Goal: Task Accomplishment & Management: Manage account settings

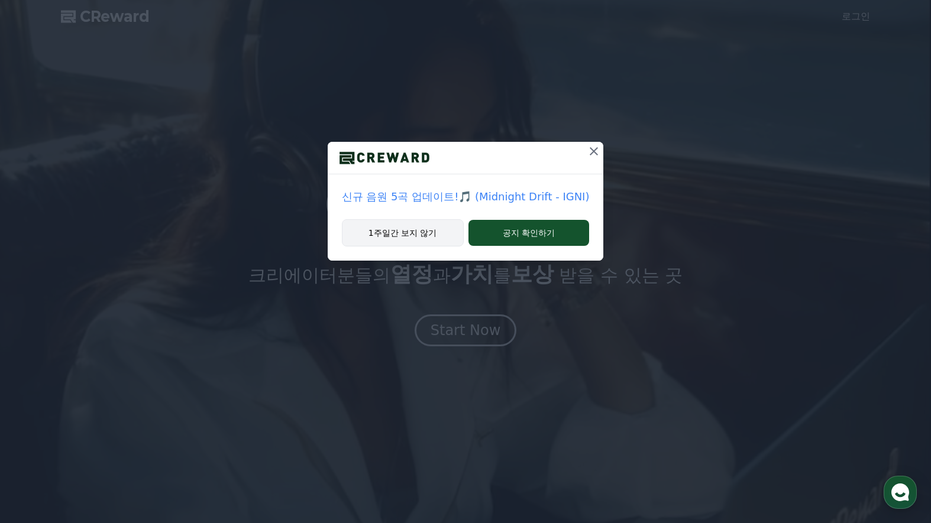
click at [418, 239] on button "1주일간 보지 않기" at bounding box center [403, 232] width 122 height 27
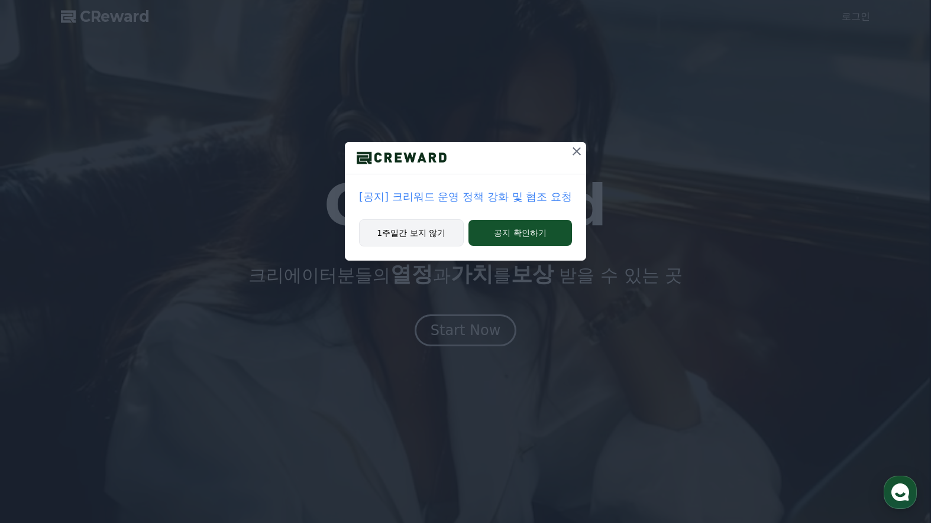
click at [425, 243] on button "1주일간 보지 않기" at bounding box center [411, 232] width 105 height 27
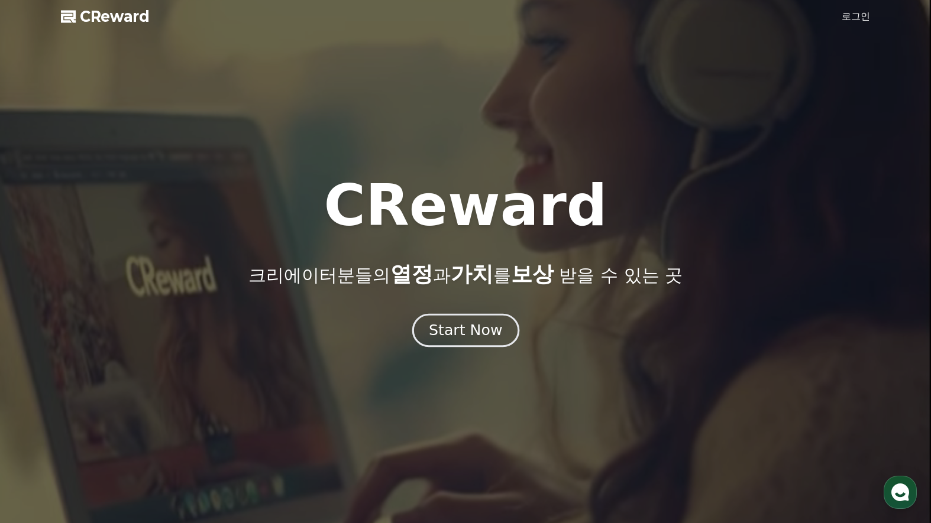
click at [446, 325] on div "Start Now" at bounding box center [465, 330] width 73 height 20
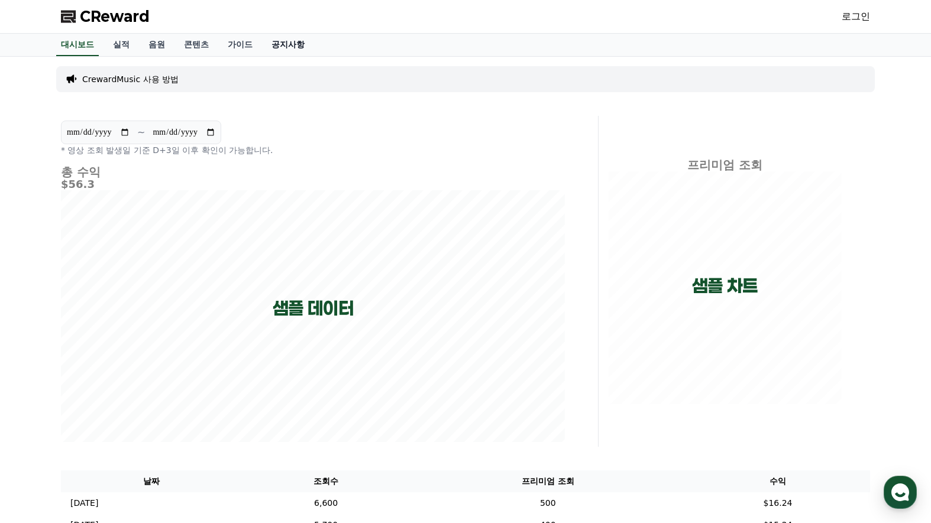
click at [278, 41] on link "공지사항" at bounding box center [288, 45] width 52 height 22
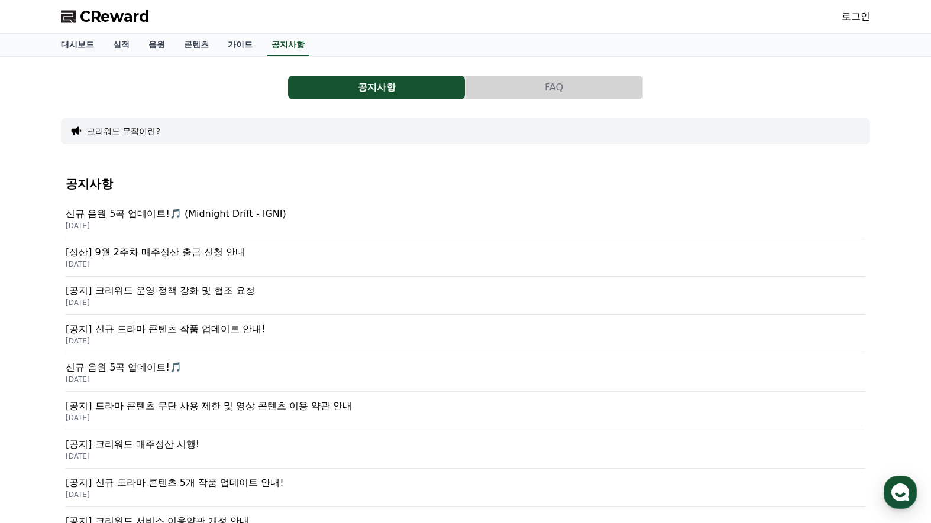
click at [180, 297] on p "[공지] 크리워드 운영 정책 강화 및 협조 요청" at bounding box center [465, 291] width 799 height 14
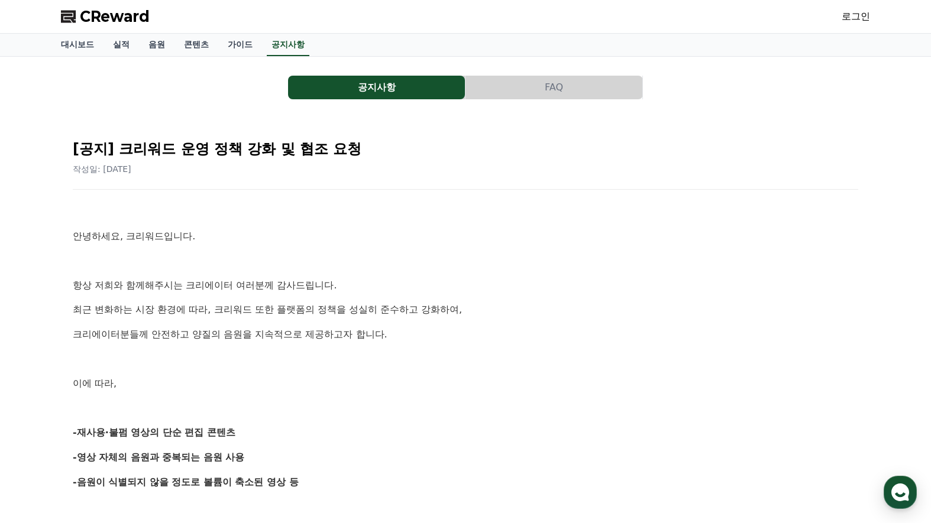
click at [856, 15] on link "로그인" at bounding box center [855, 16] width 28 height 14
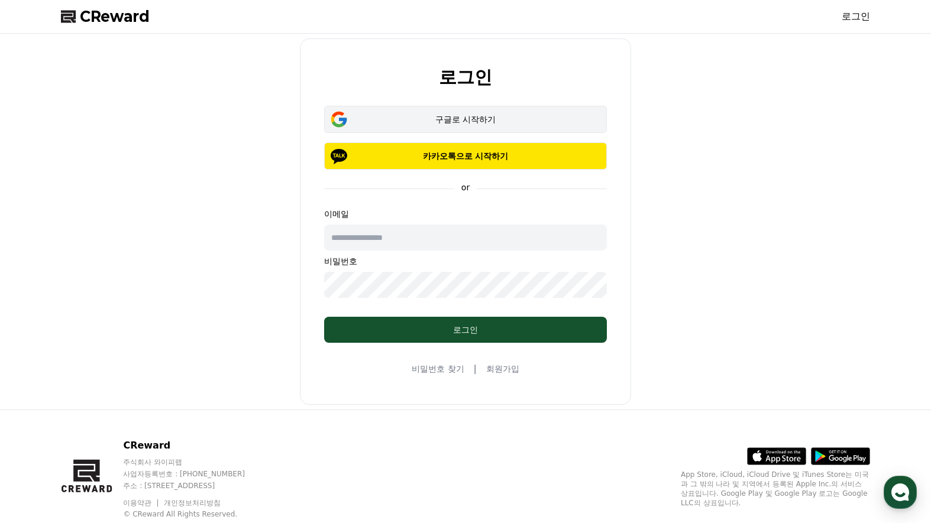
click at [479, 113] on button "구글로 시작하기" at bounding box center [465, 119] width 283 height 27
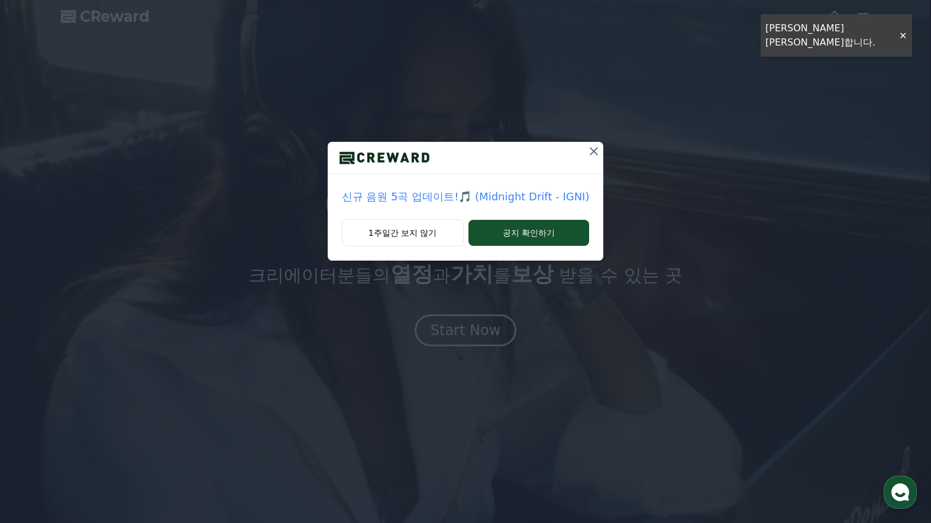
drag, startPoint x: 592, startPoint y: 149, endPoint x: 561, endPoint y: 153, distance: 31.5
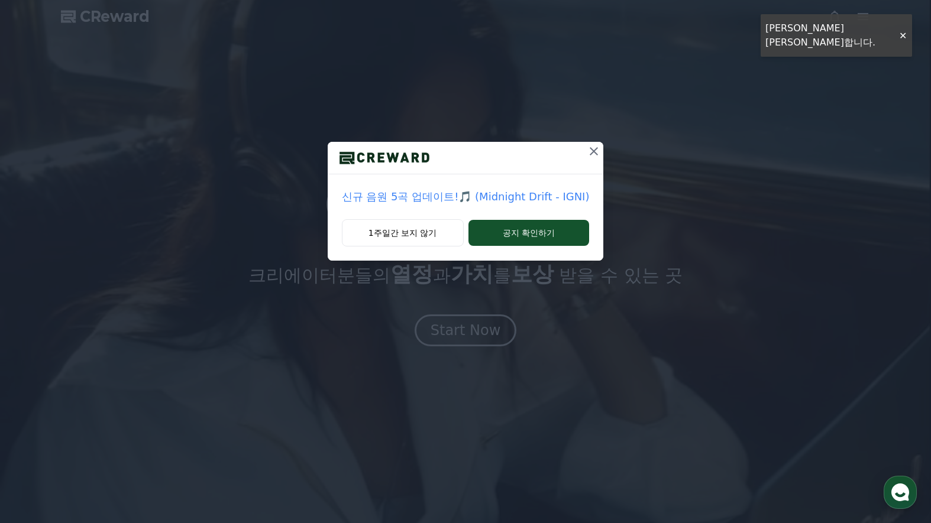
click at [592, 149] on icon at bounding box center [594, 151] width 14 height 14
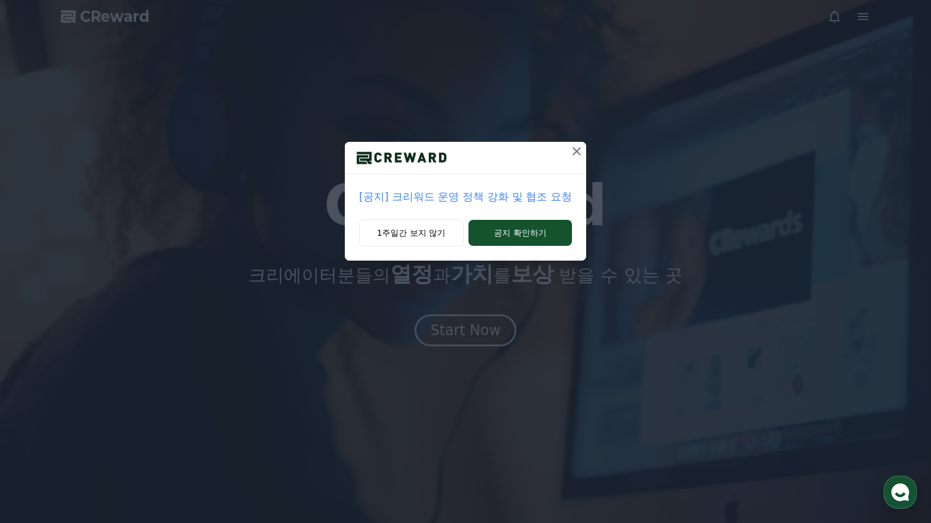
click at [577, 150] on icon at bounding box center [576, 151] width 14 height 14
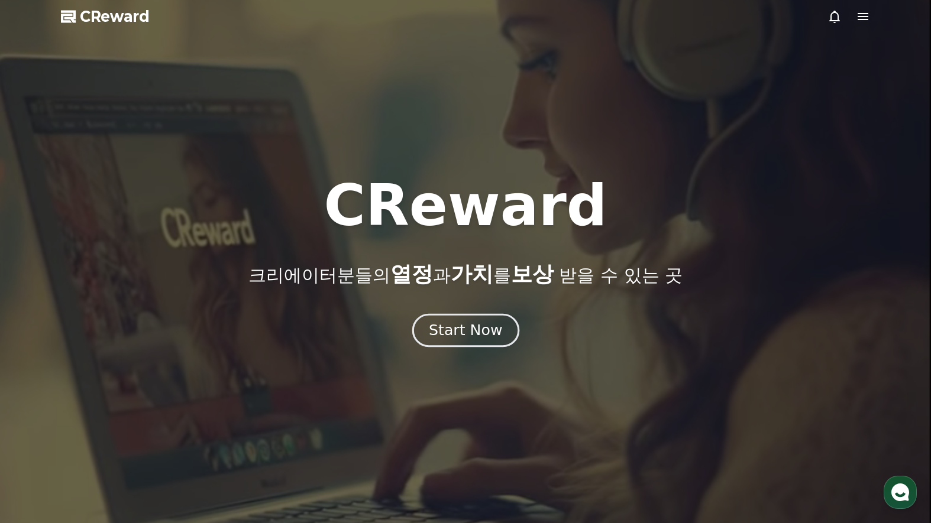
click at [462, 326] on div "Start Now" at bounding box center [465, 330] width 73 height 20
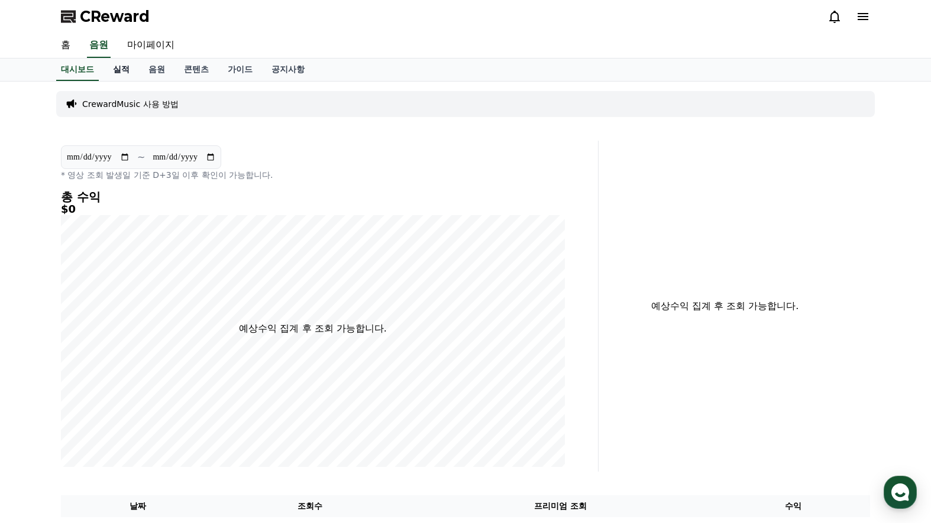
click at [119, 76] on link "실적" at bounding box center [120, 70] width 35 height 22
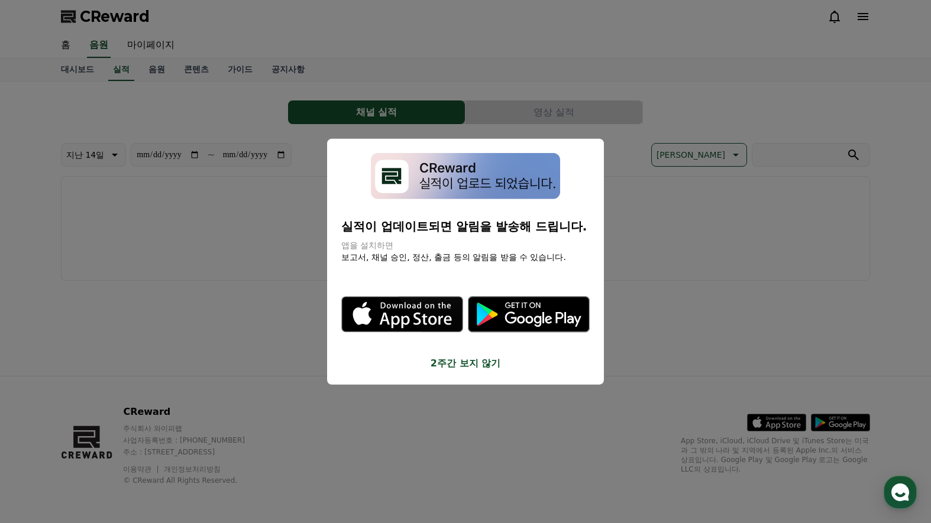
click at [463, 364] on button "2주간 보지 않기" at bounding box center [465, 364] width 248 height 14
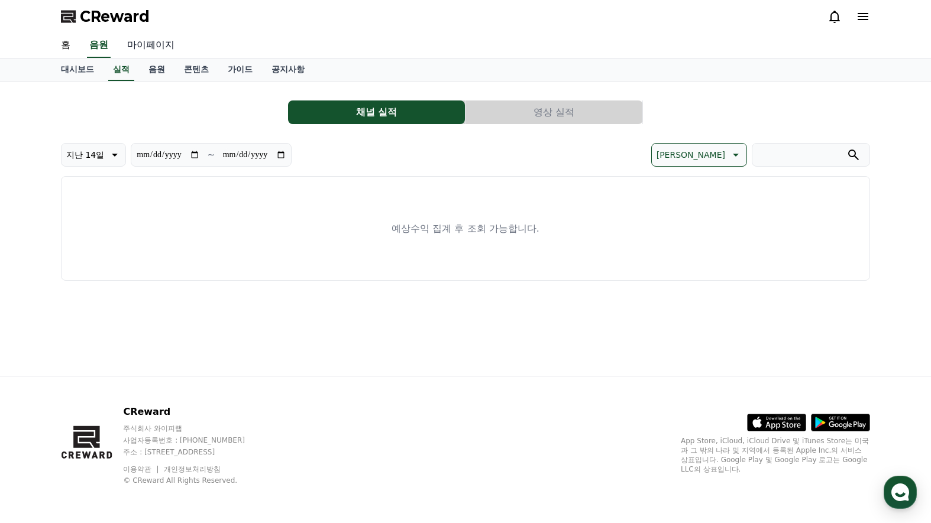
click at [143, 47] on link "마이페이지" at bounding box center [151, 45] width 66 height 25
select select "**********"
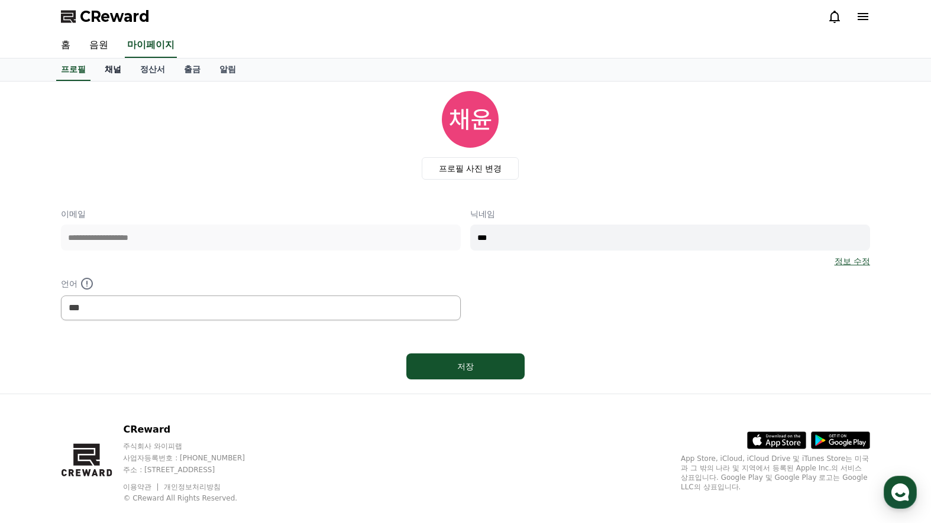
click at [113, 73] on link "채널" at bounding box center [112, 70] width 35 height 22
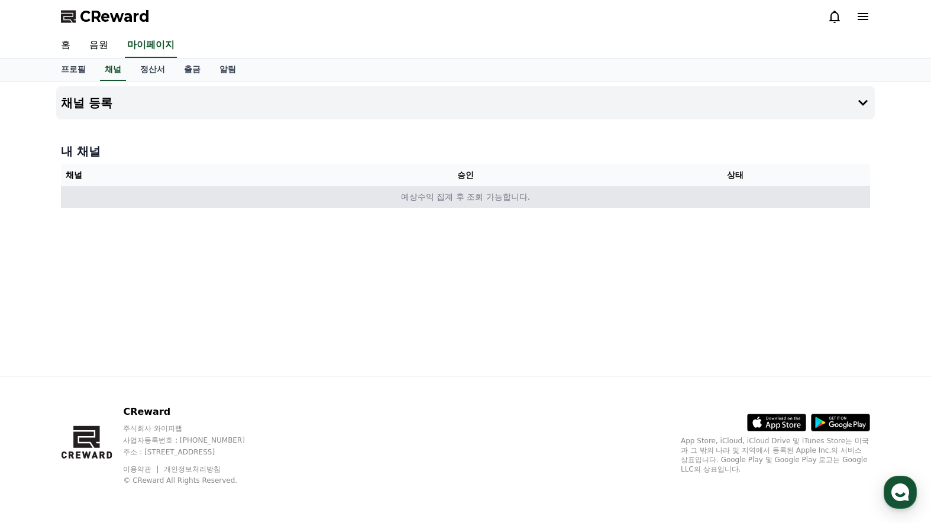
click at [520, 197] on td "예상수익 집계 후 조회 가능합니다." at bounding box center [465, 197] width 809 height 22
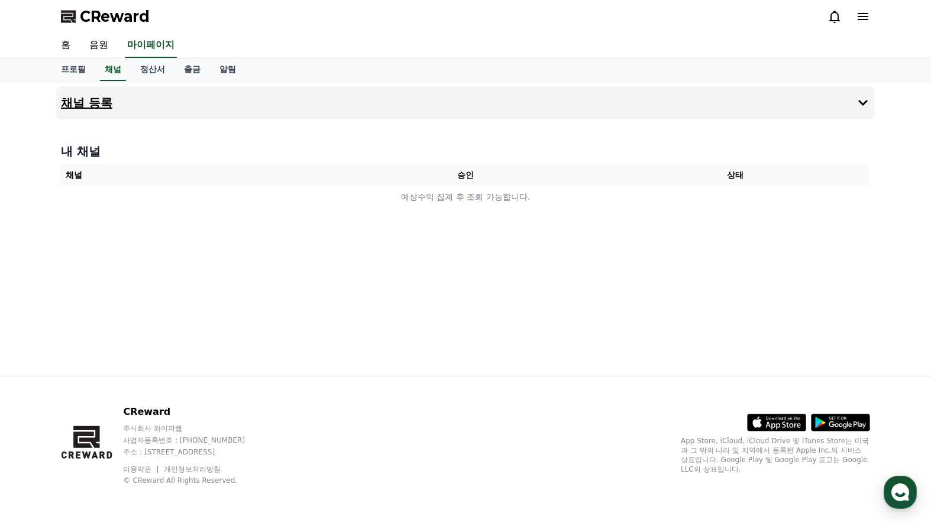
click at [452, 108] on button "채널 등록" at bounding box center [465, 102] width 818 height 33
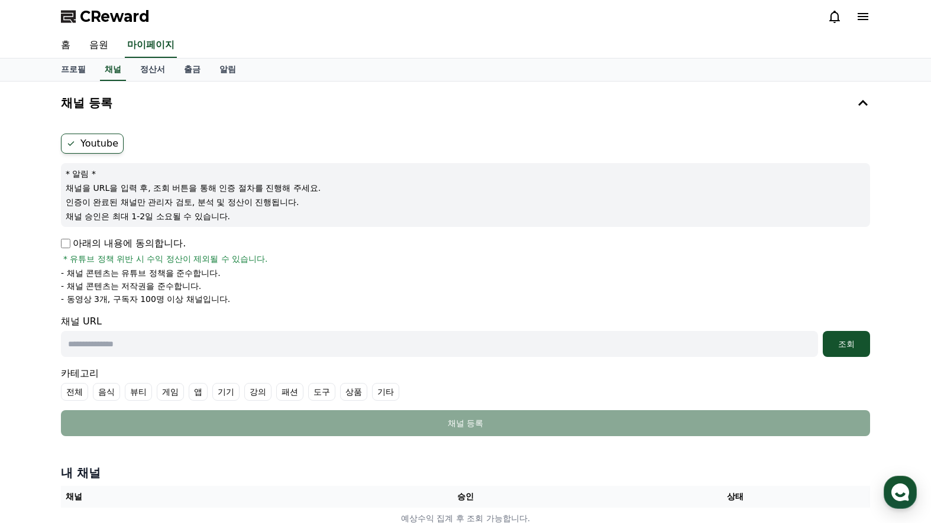
click at [663, 338] on input "text" at bounding box center [439, 344] width 757 height 26
paste input "**********"
type input "**********"
click at [851, 346] on div "조회" at bounding box center [846, 344] width 38 height 12
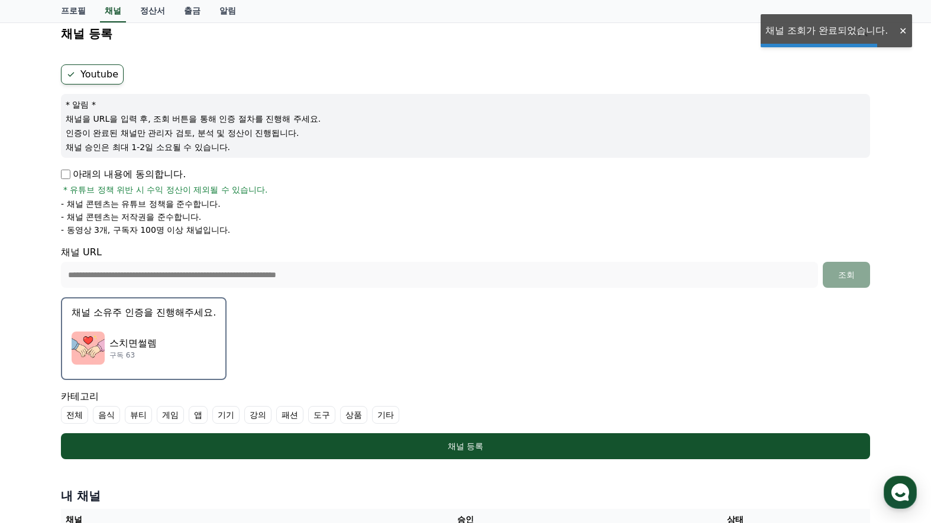
scroll to position [177, 0]
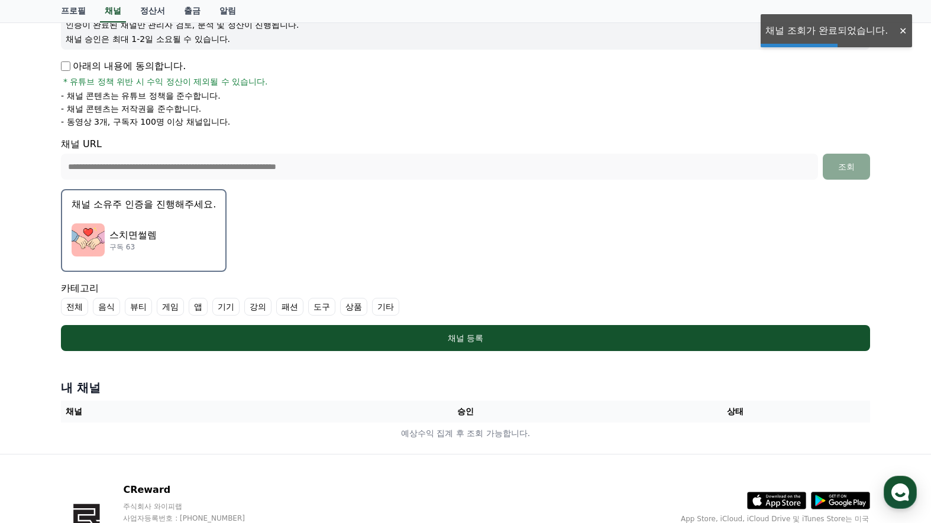
click at [183, 235] on div "스치면썰렘 구독 63" at bounding box center [144, 239] width 144 height 47
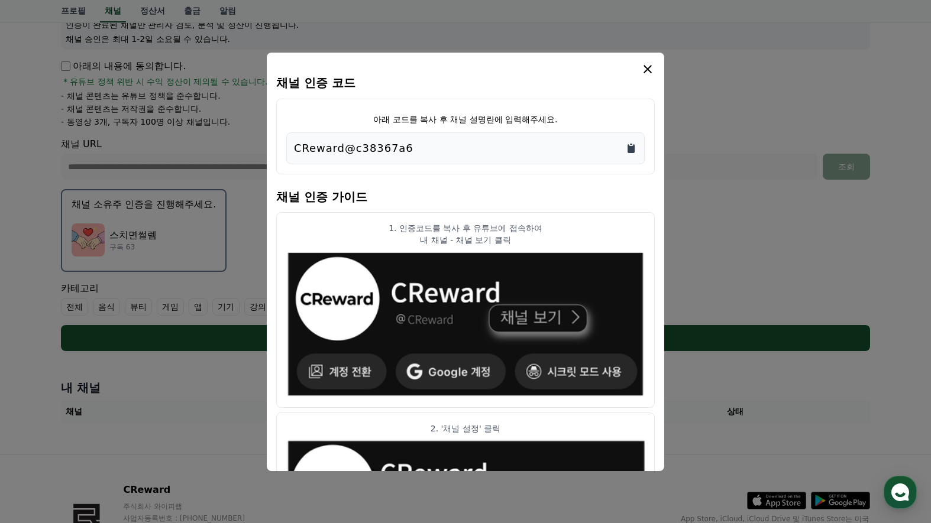
click at [631, 146] on icon "Copy to clipboard" at bounding box center [630, 148] width 7 height 9
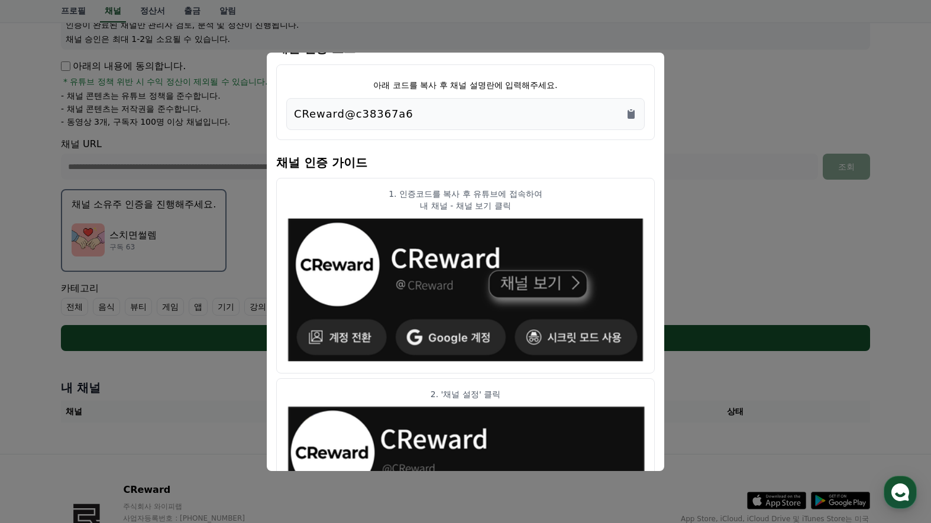
scroll to position [0, 0]
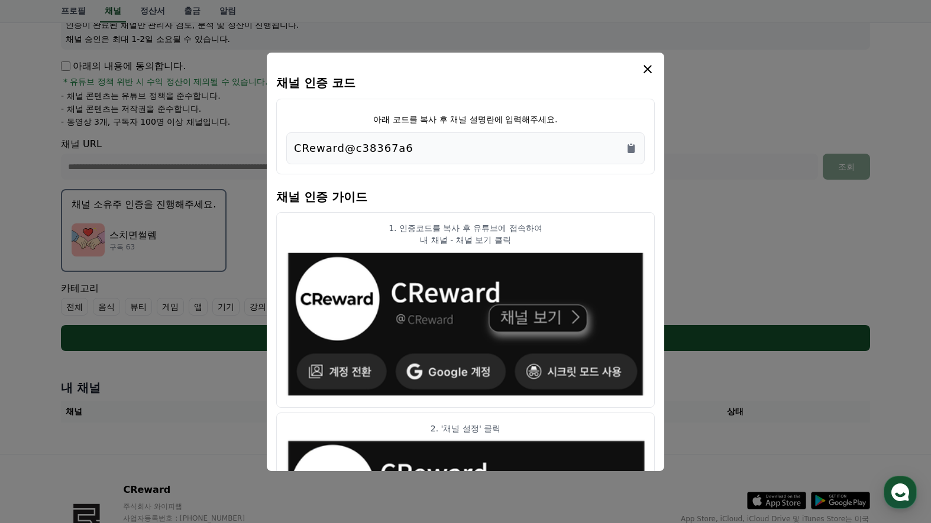
click at [649, 69] on icon "modal" at bounding box center [647, 69] width 14 height 14
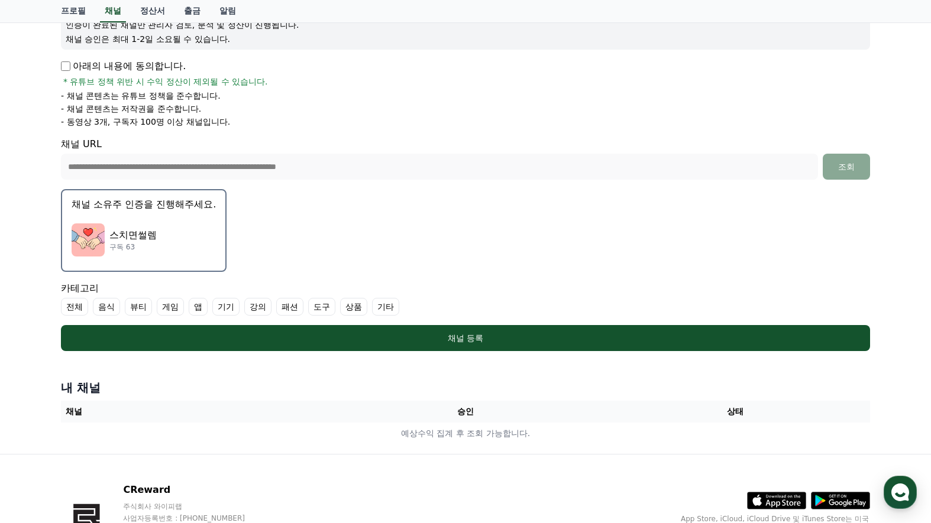
scroll to position [237, 0]
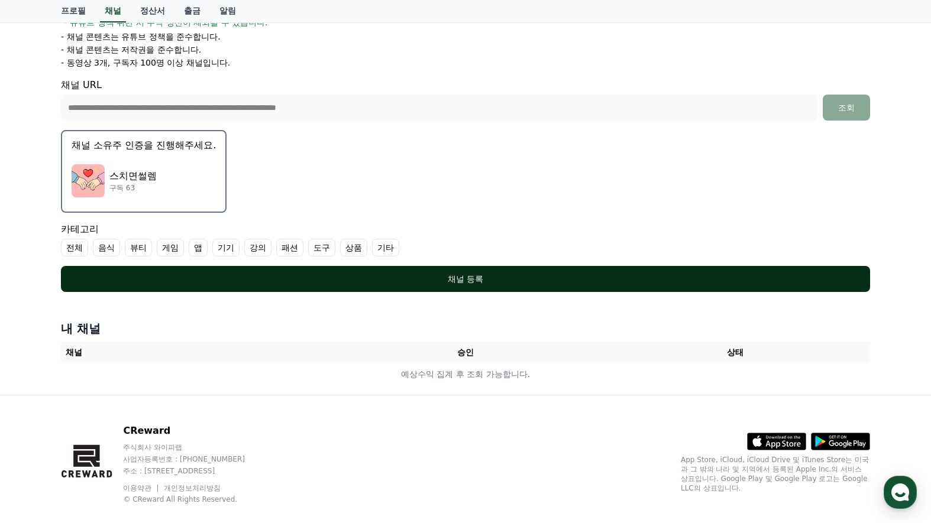
click at [488, 283] on div "채널 등록" at bounding box center [466, 279] width 762 height 12
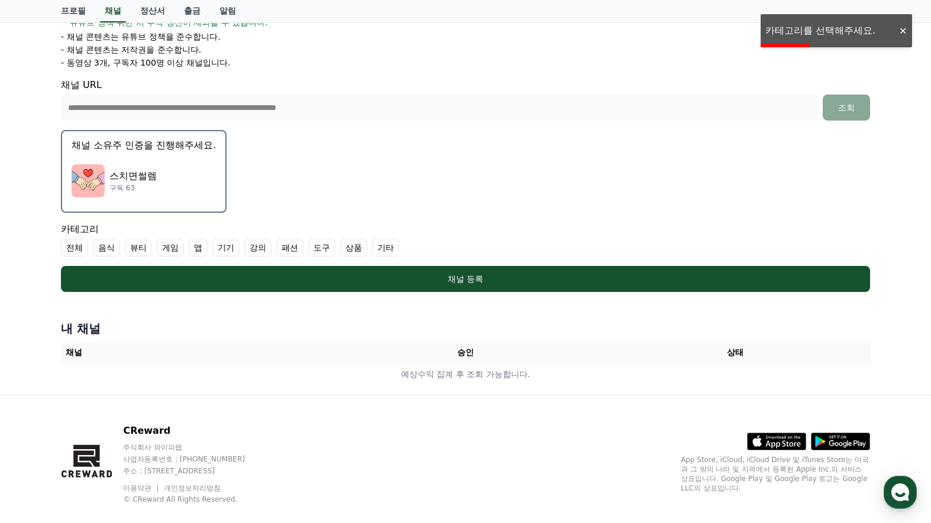
click at [381, 247] on label "기타" at bounding box center [385, 248] width 27 height 18
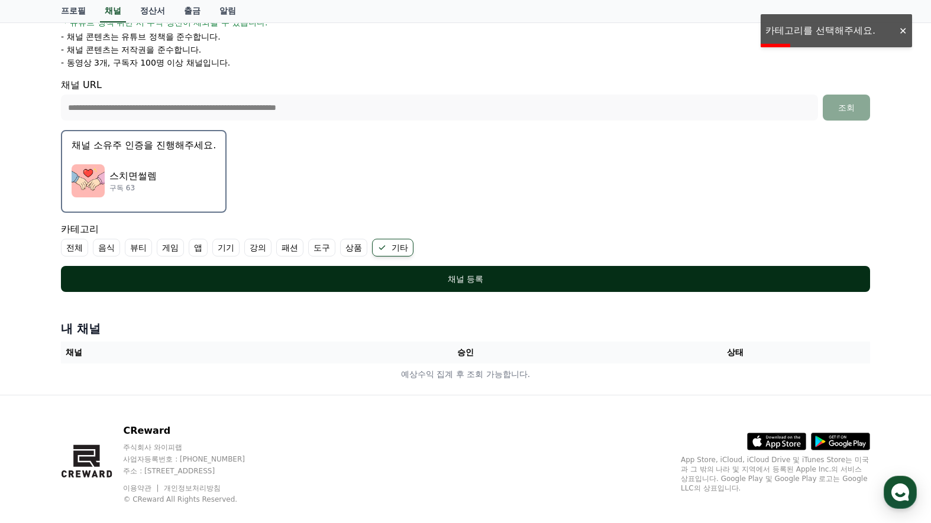
click at [427, 271] on button "채널 등록" at bounding box center [465, 279] width 809 height 26
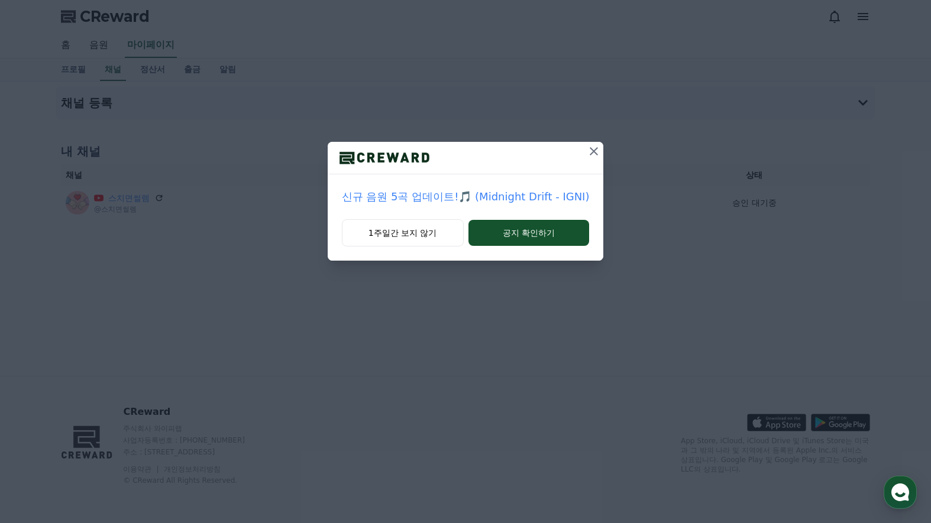
click at [590, 154] on icon at bounding box center [594, 151] width 8 height 8
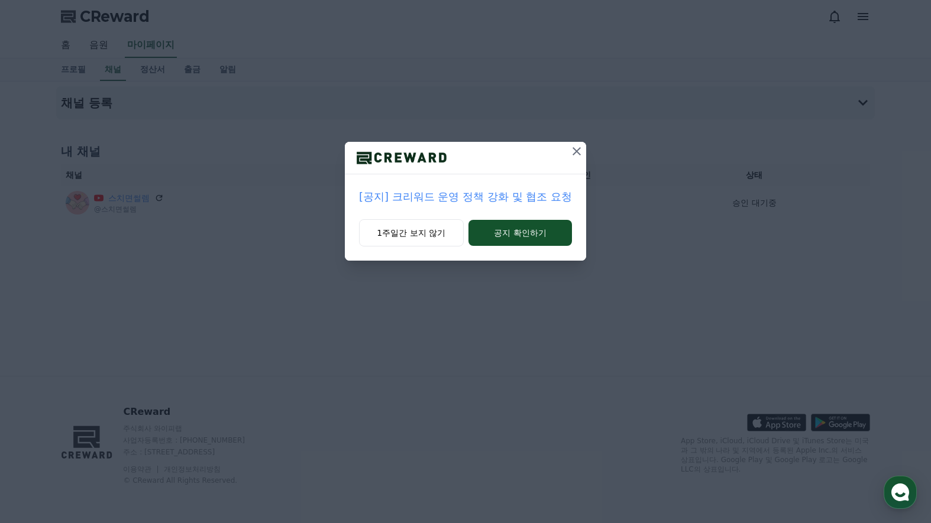
click at [528, 199] on p "[공지] 크리워드 운영 정책 강화 및 협조 요청" at bounding box center [465, 197] width 213 height 17
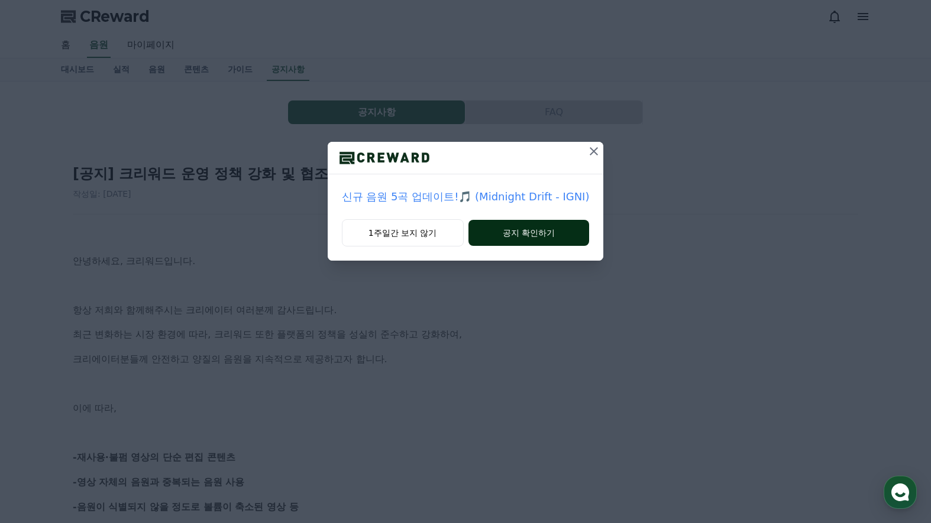
scroll to position [118, 0]
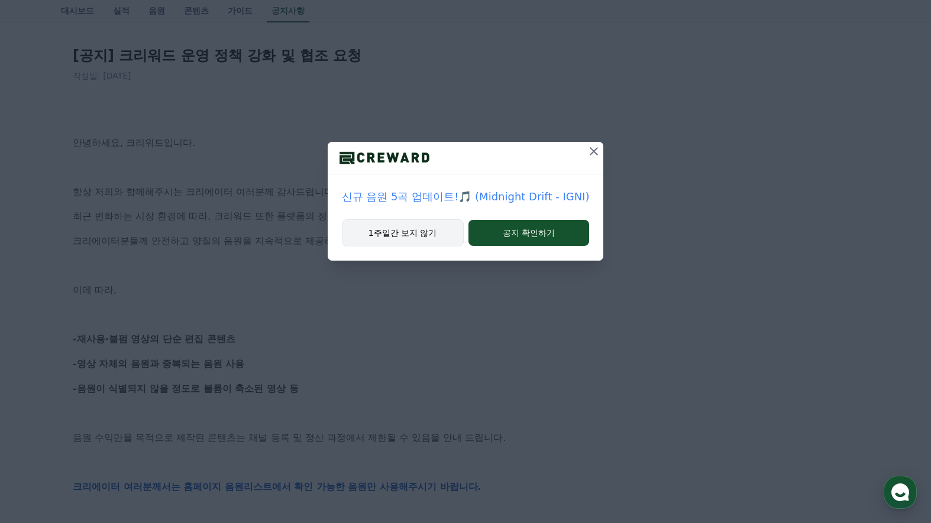
click at [422, 231] on button "1주일간 보지 않기" at bounding box center [403, 232] width 122 height 27
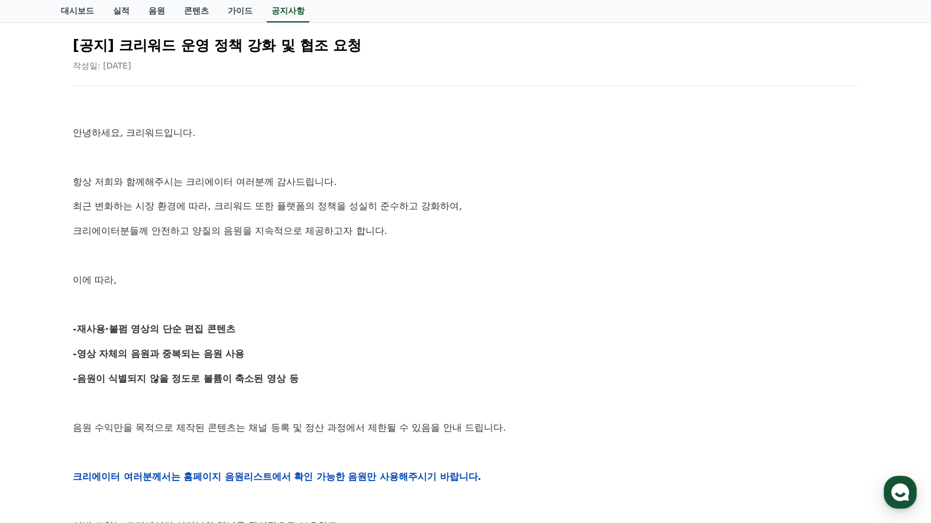
scroll to position [0, 0]
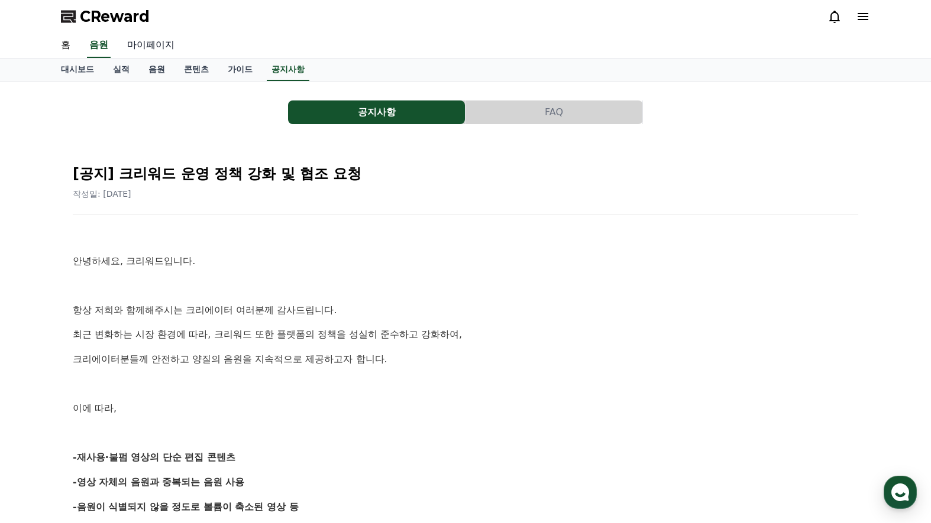
click at [151, 41] on link "마이페이지" at bounding box center [151, 45] width 66 height 25
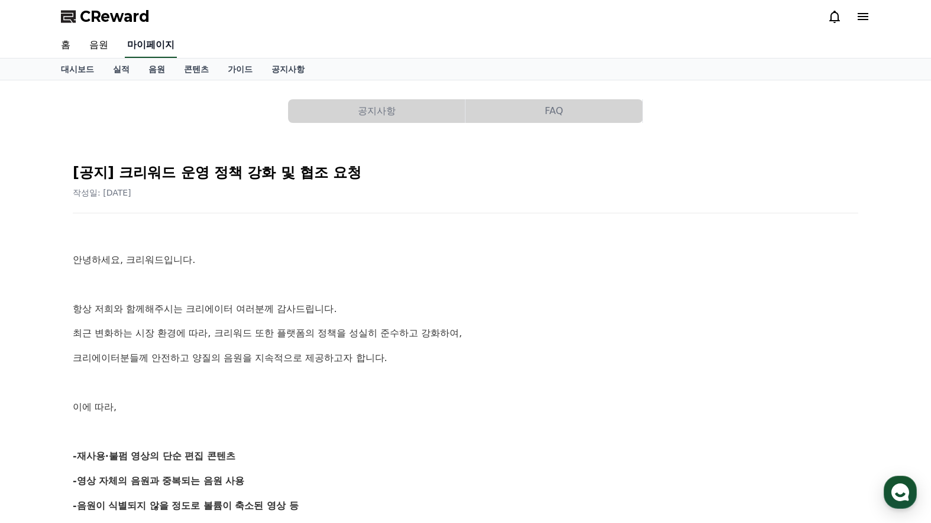
select select "**********"
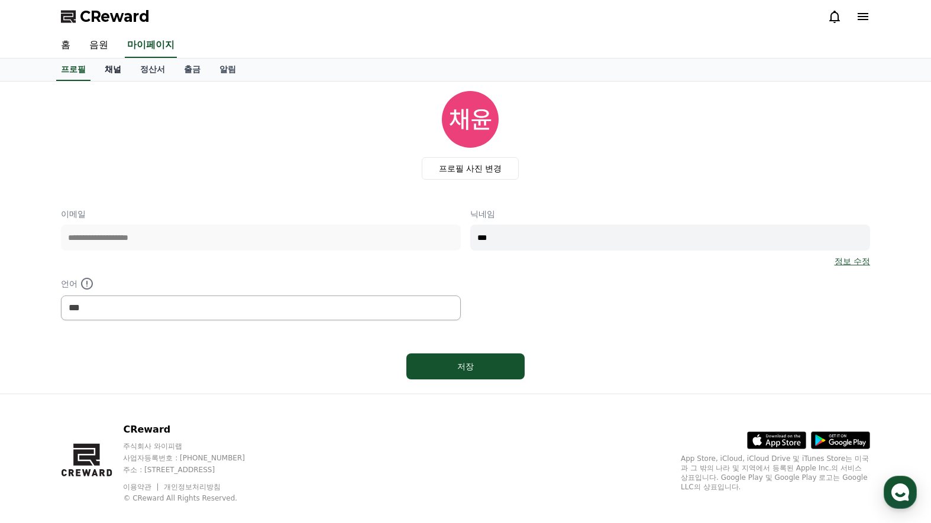
click at [106, 79] on link "채널" at bounding box center [112, 70] width 35 height 22
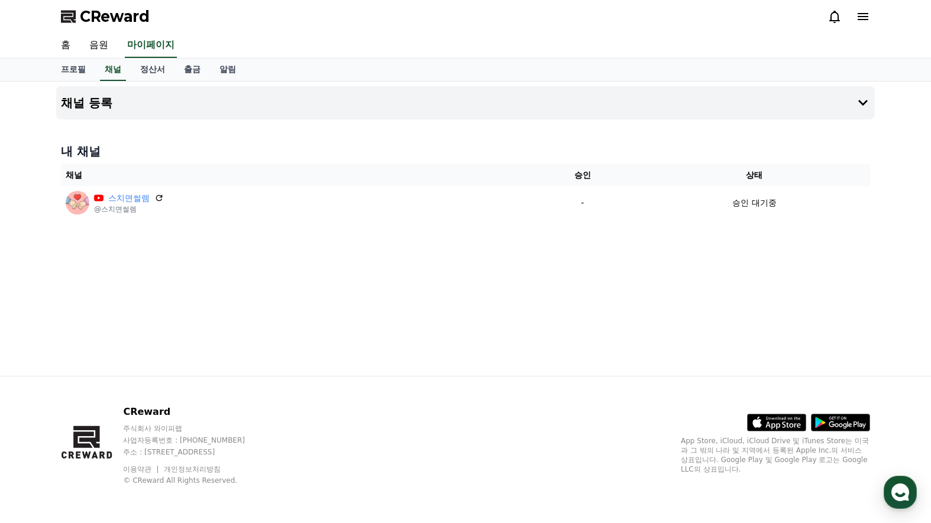
click at [600, 36] on div "홈 음원 마이페이지" at bounding box center [465, 45] width 828 height 25
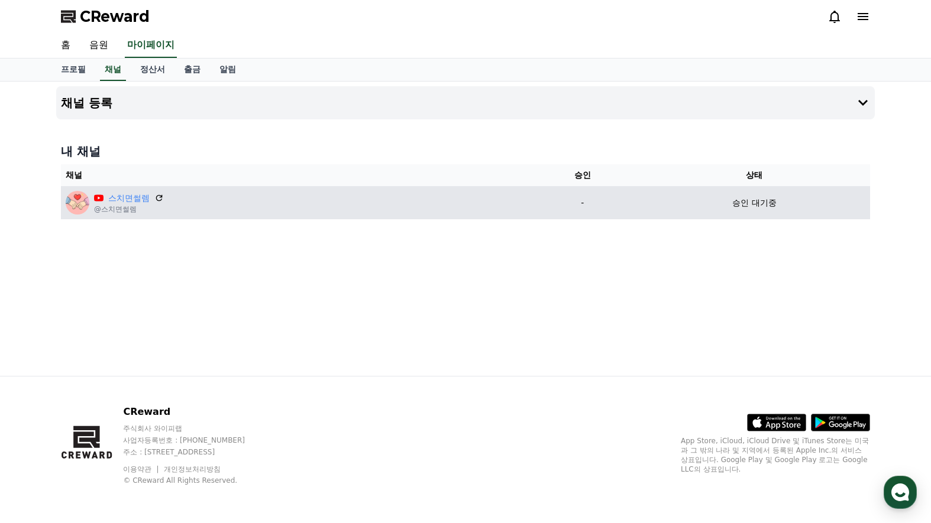
click at [153, 199] on div "스치면썰렘" at bounding box center [129, 198] width 70 height 12
click at [156, 197] on icon at bounding box center [159, 198] width 7 height 7
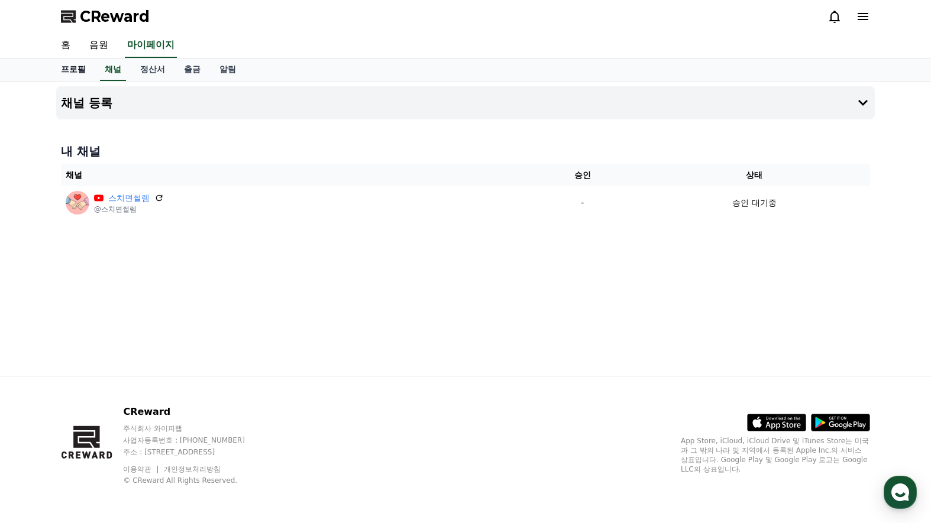
click at [86, 70] on link "프로필" at bounding box center [73, 70] width 44 height 22
select select "**********"
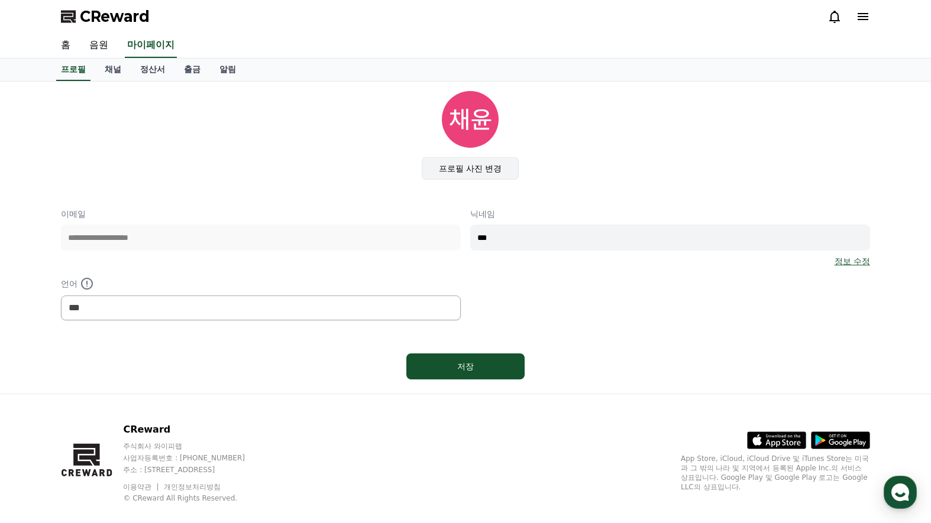
click at [467, 171] on label "프로필 사진 변경" at bounding box center [471, 168] width 98 height 22
click at [0, 0] on input "프로필 사진 변경" at bounding box center [0, 0] width 0 height 0
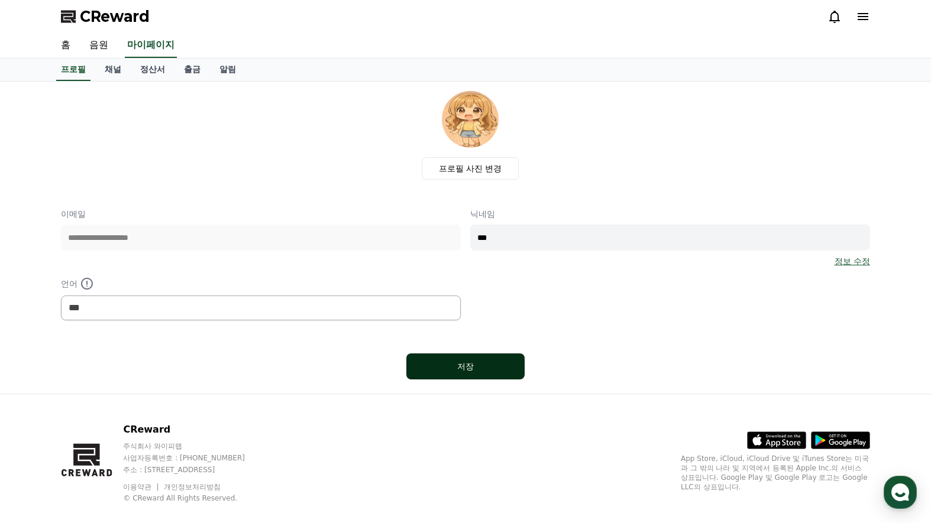
click at [485, 360] on button "저장" at bounding box center [465, 367] width 118 height 26
select select "**********"
click at [656, 354] on div "저장" at bounding box center [465, 366] width 809 height 35
click at [115, 73] on link "채널" at bounding box center [112, 70] width 35 height 22
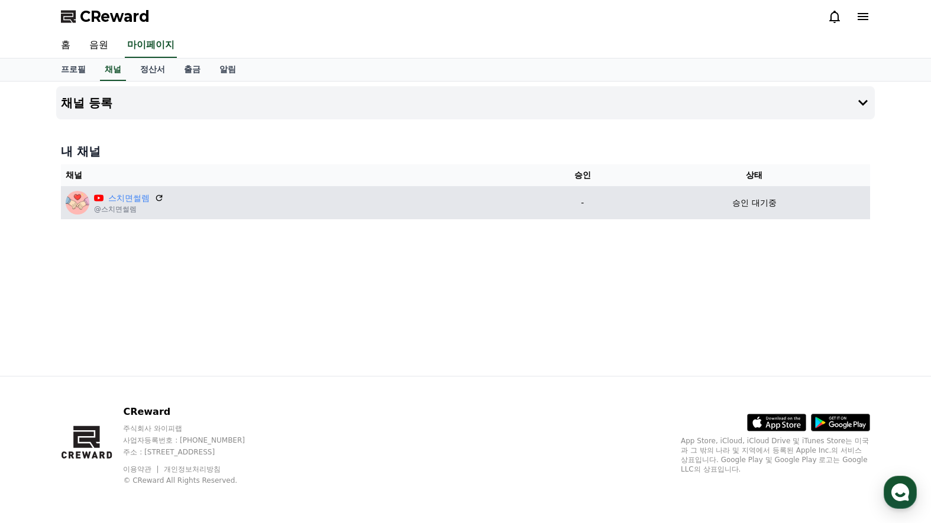
click at [773, 203] on p "승인 대기중" at bounding box center [754, 203] width 44 height 12
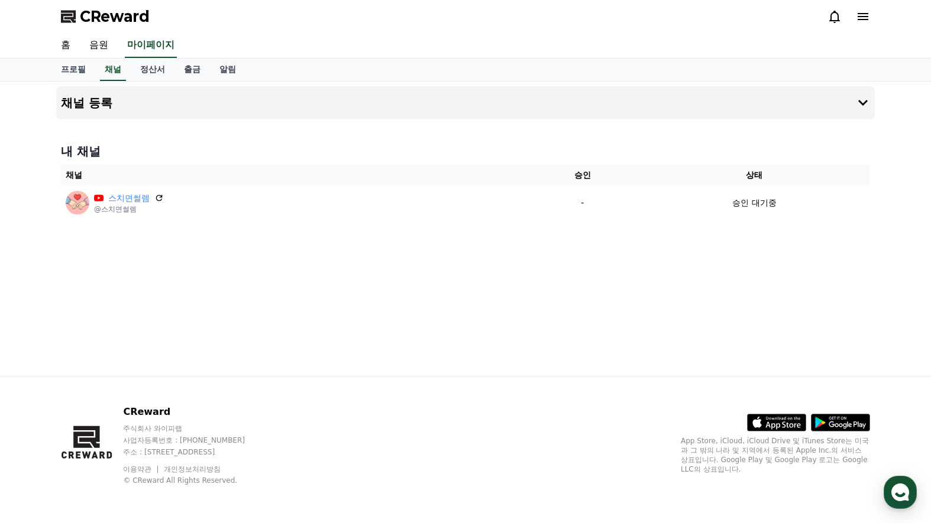
click at [705, 254] on div "채널 등록 내 채널 채널 승인 상태 스치면썰렘 @스치면썰렘 - 승인 대기중" at bounding box center [465, 229] width 828 height 294
